Goal: Information Seeking & Learning: Learn about a topic

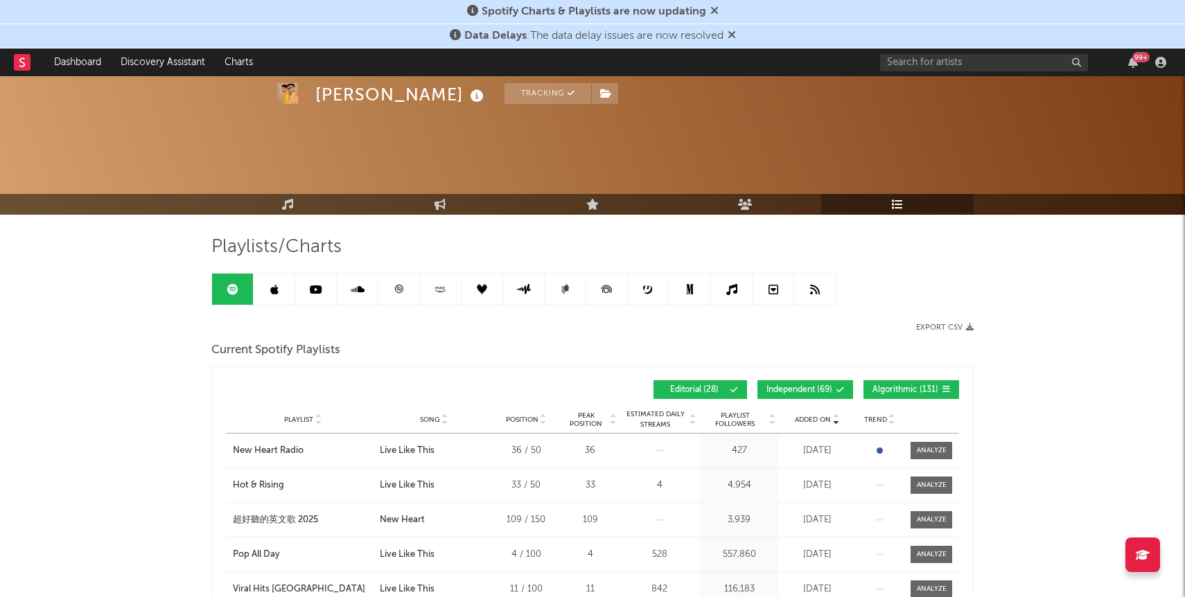
scroll to position [218, 0]
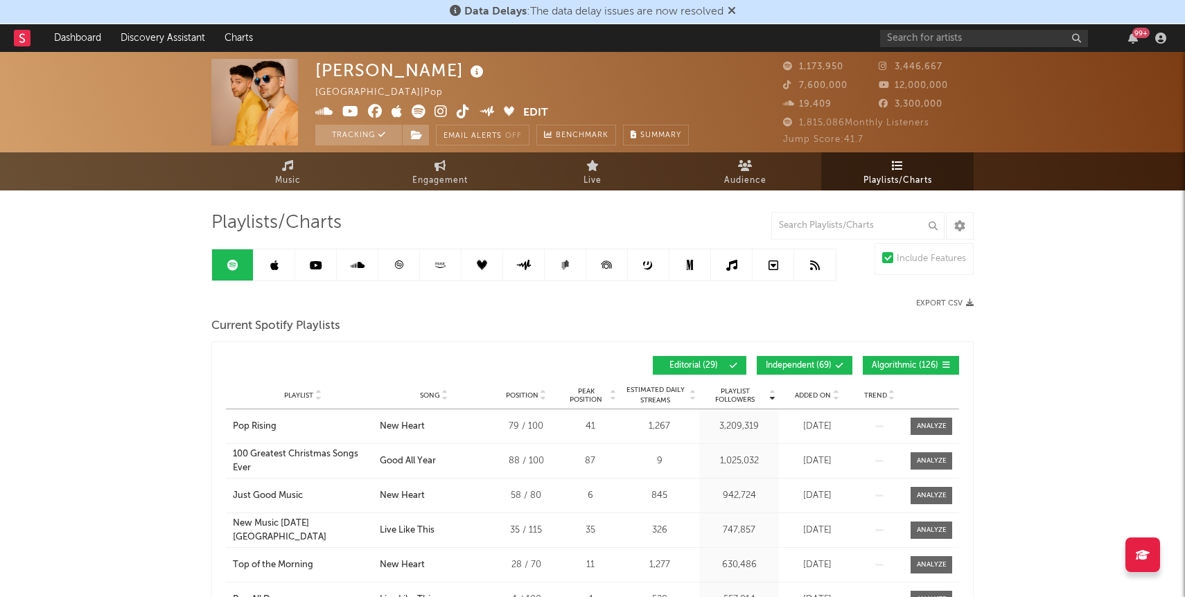
click at [809, 389] on div "Playlist City Song Position Peak Position Estimated Daily Streams Playlist Foll…" at bounding box center [592, 396] width 733 height 28
click at [813, 394] on span "Added On" at bounding box center [813, 396] width 36 height 8
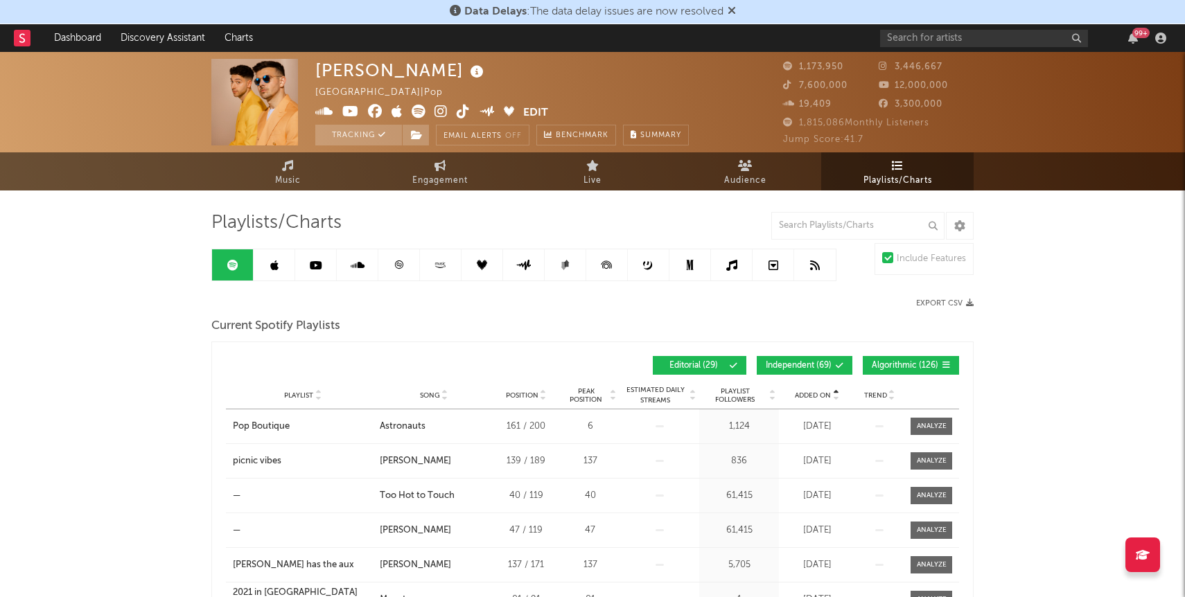
click at [813, 394] on span "Added On" at bounding box center [813, 396] width 36 height 8
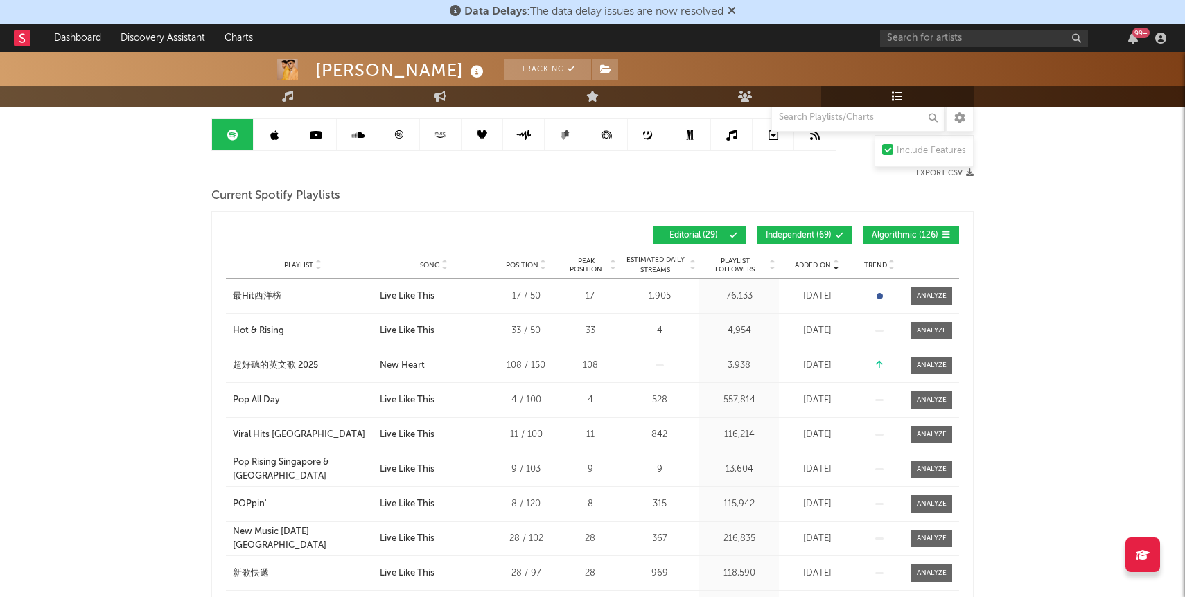
scroll to position [149, 0]
